Goal: Navigation & Orientation: Find specific page/section

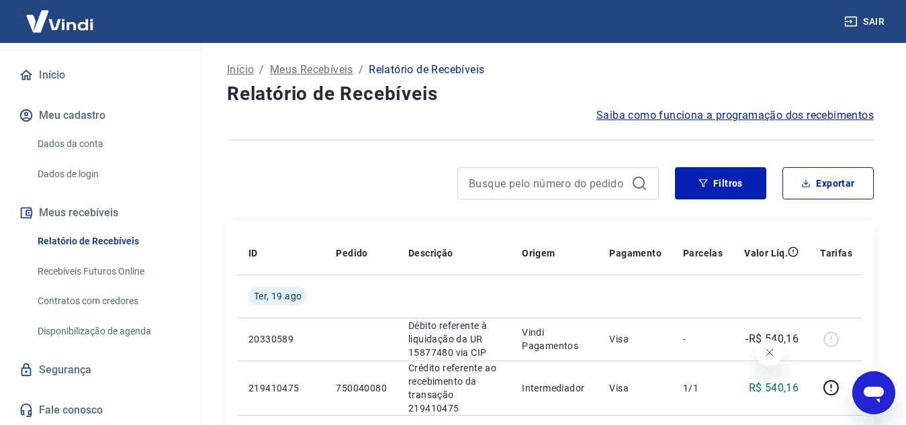
click at [65, 11] on img at bounding box center [59, 21] width 87 height 41
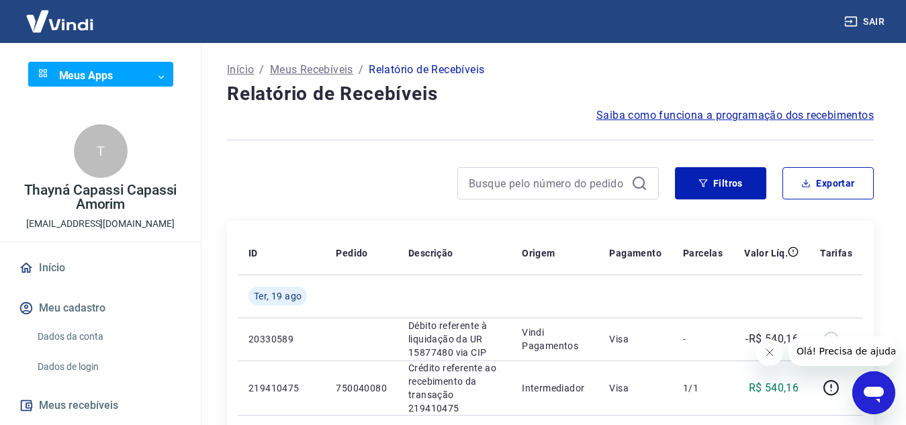
click at [78, 32] on img at bounding box center [59, 21] width 87 height 41
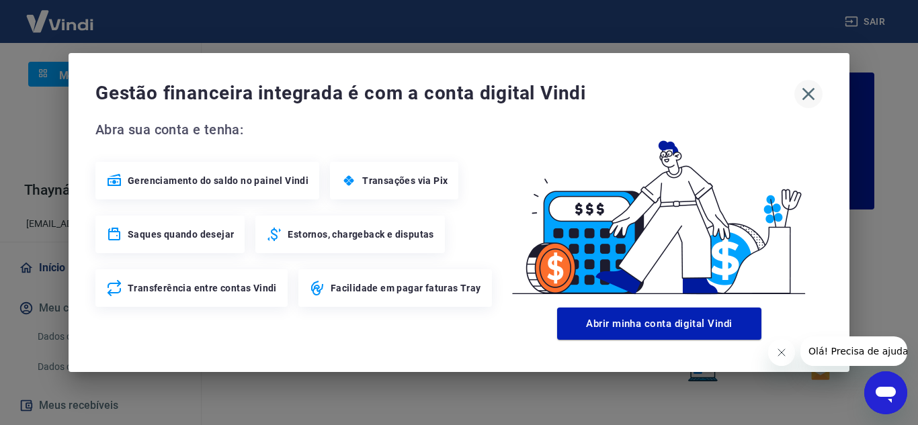
click at [807, 91] on icon "button" at bounding box center [807, 93] width 21 height 21
click at [781, 355] on icon "Fechar mensagem da empresa" at bounding box center [780, 352] width 11 height 11
click at [811, 97] on icon "button" at bounding box center [808, 94] width 13 height 13
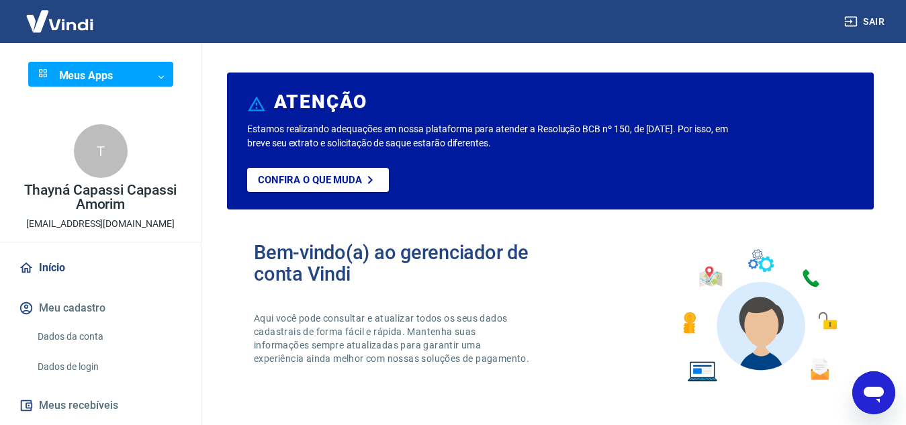
click at [42, 272] on link "Início" at bounding box center [100, 268] width 169 height 30
